Goal: Task Accomplishment & Management: Manage account settings

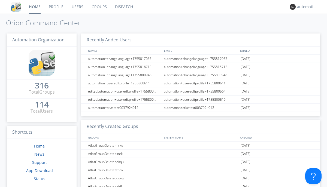
click at [123, 7] on link "Dispatch" at bounding box center [124, 7] width 26 height 14
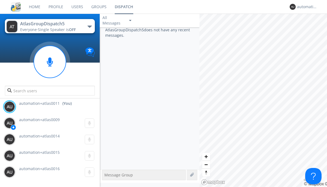
click at [89, 26] on div "button" at bounding box center [90, 27] width 4 height 2
click at [0, 0] on span "AtlasGroupDispatch6" at bounding box center [0, 0] width 0 height 0
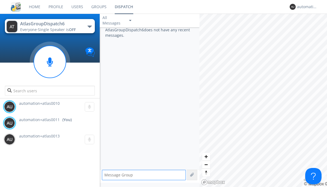
click at [89, 26] on div "button" at bounding box center [90, 27] width 4 height 2
click at [0, 0] on span "AtlasGroupDispatch5" at bounding box center [0, 0] width 0 height 0
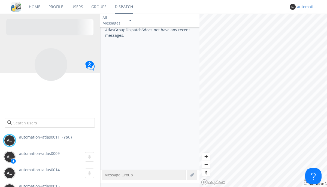
click at [306, 7] on div "automation+atlas0011" at bounding box center [307, 6] width 20 height 5
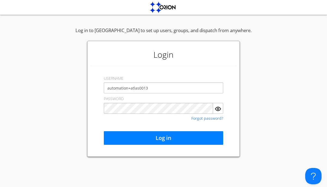
type input "automation+atlas0013"
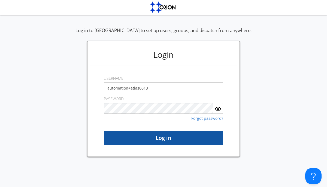
click at [164, 138] on button "Log in" at bounding box center [163, 138] width 119 height 14
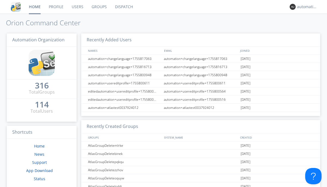
click at [123, 7] on link "Dispatch" at bounding box center [124, 7] width 26 height 14
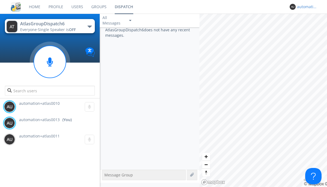
click at [306, 7] on div "automation+atlas0013" at bounding box center [307, 6] width 20 height 5
click at [310, 29] on div "Log Out" at bounding box center [310, 29] width 28 height 10
